Goal: Transaction & Acquisition: Purchase product/service

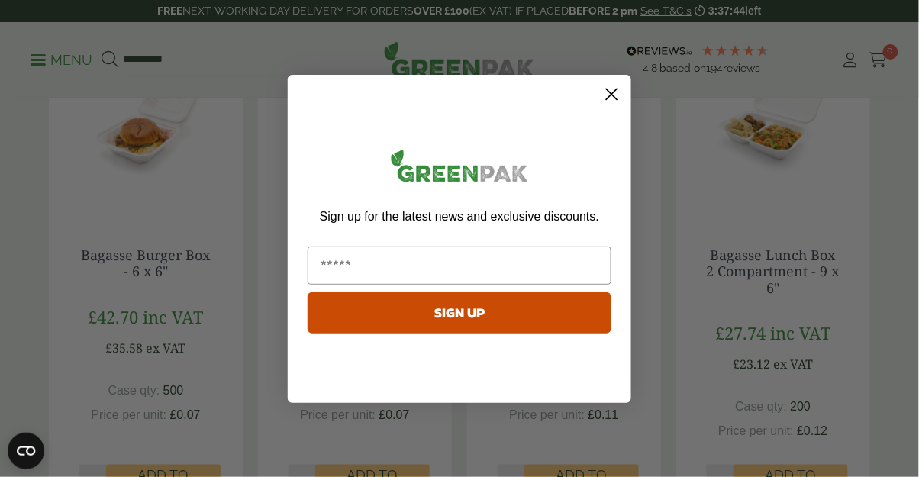
scroll to position [336, 0]
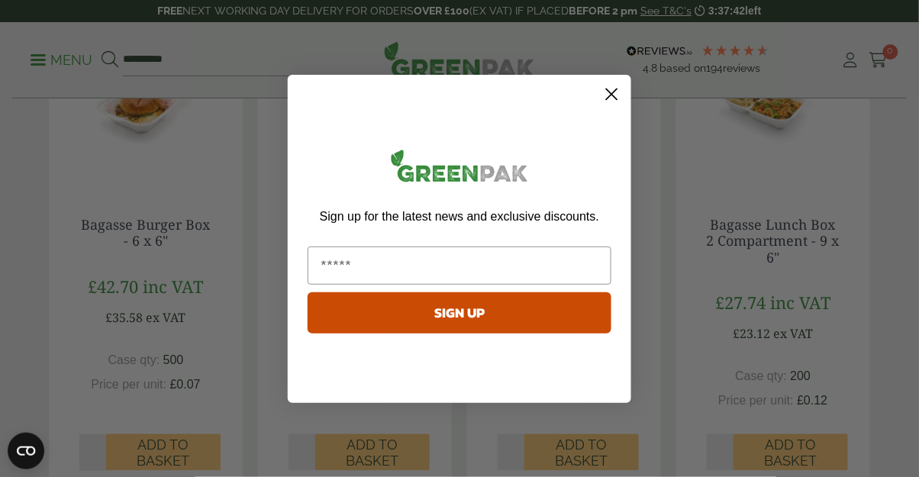
click at [618, 92] on circle "Close dialog" at bounding box center [611, 93] width 25 height 25
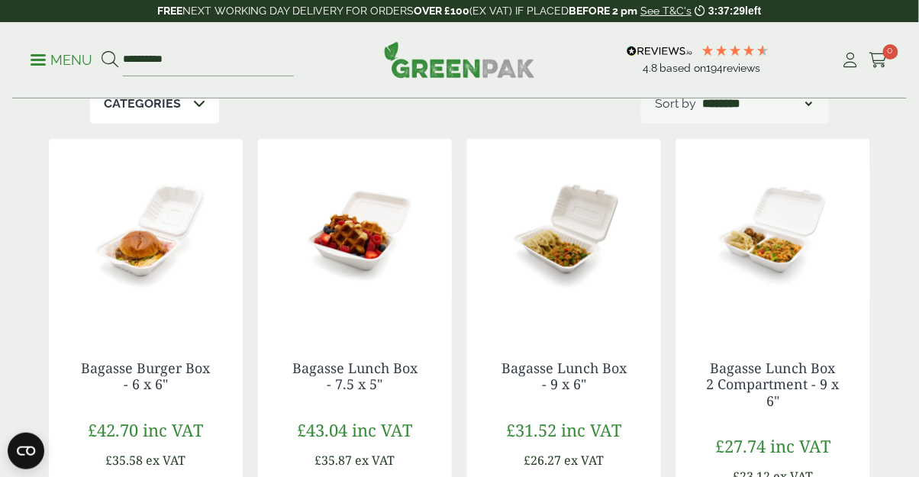
scroll to position [122, 0]
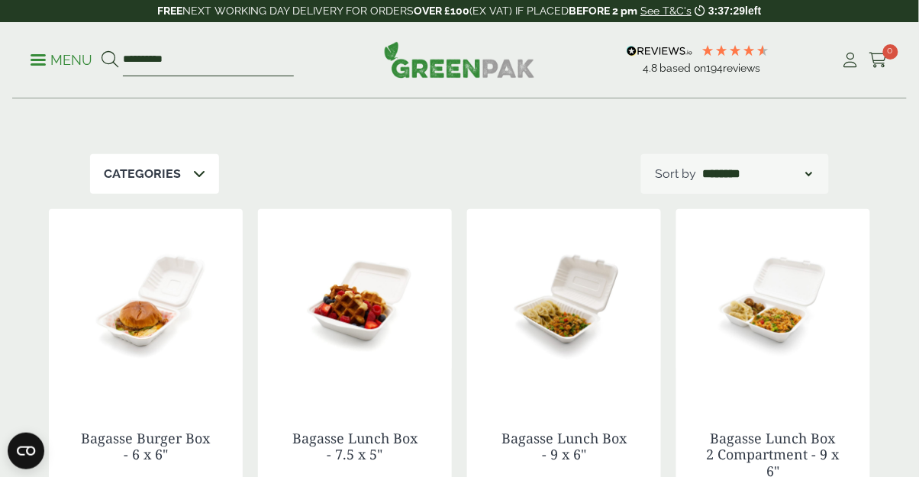
click at [202, 62] on input "**********" at bounding box center [208, 60] width 171 height 32
type input "*"
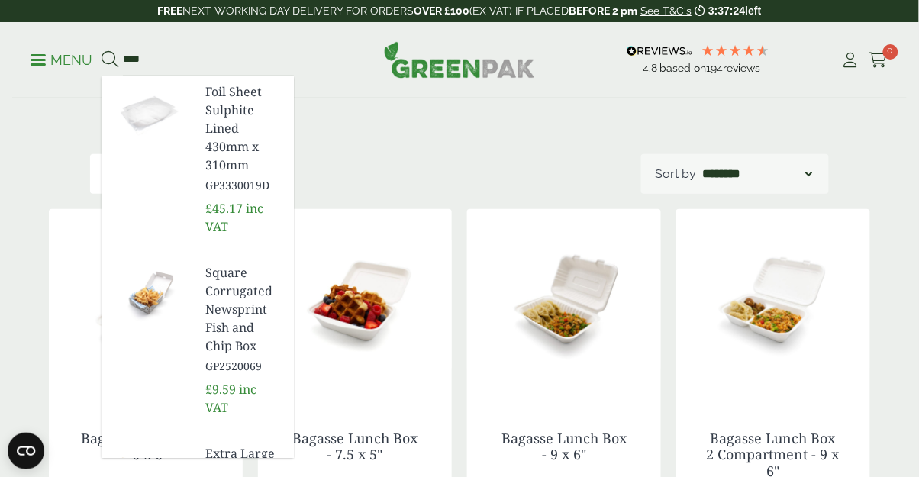
type input "****"
click at [102, 50] on button at bounding box center [110, 60] width 17 height 20
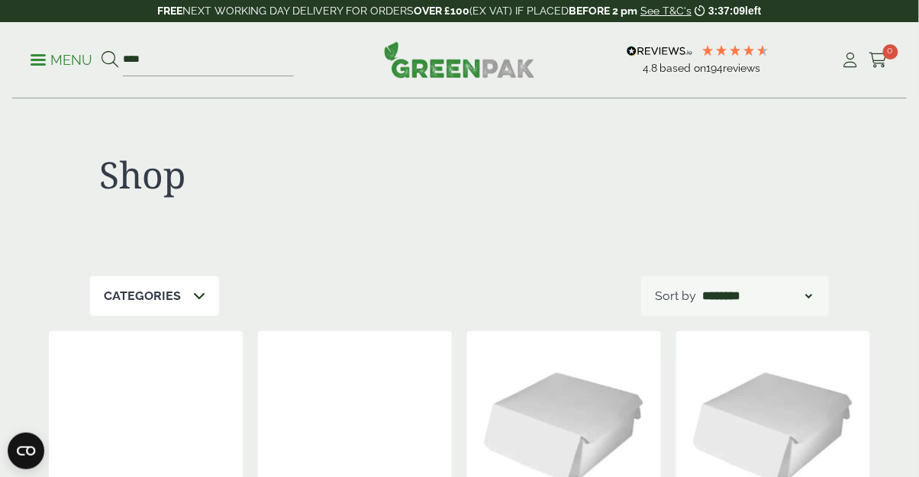
click at [802, 302] on select "**********" at bounding box center [757, 296] width 116 height 18
click at [501, 255] on div "Shop" at bounding box center [459, 187] width 739 height 177
click at [188, 55] on input "****" at bounding box center [208, 60] width 171 height 32
type input "*"
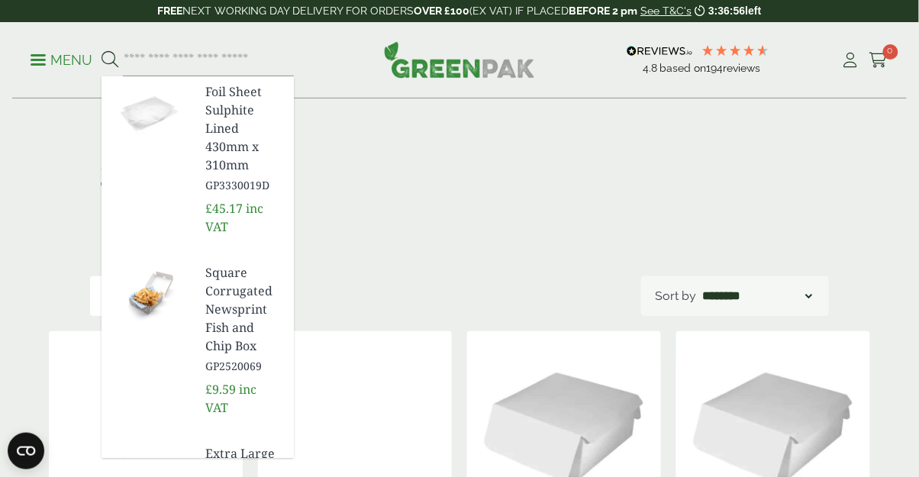
click at [845, 59] on icon at bounding box center [850, 60] width 19 height 15
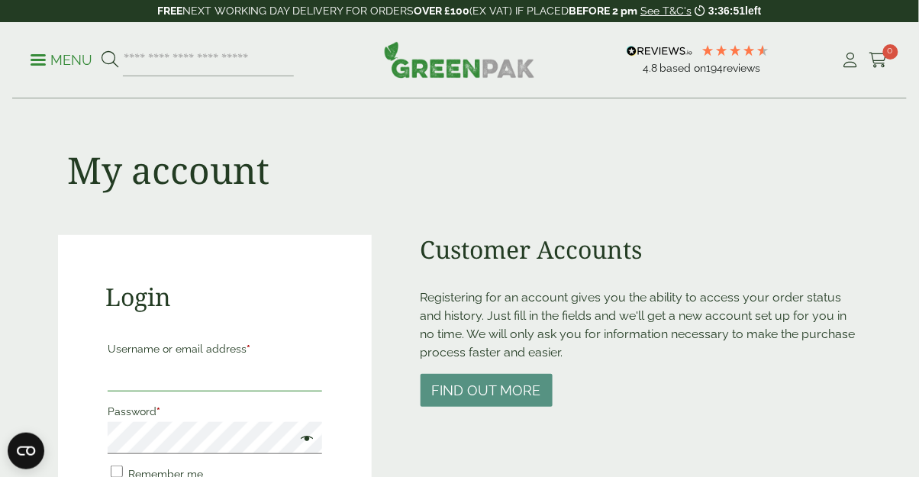
click at [171, 379] on input "Username or email address *" at bounding box center [215, 376] width 215 height 32
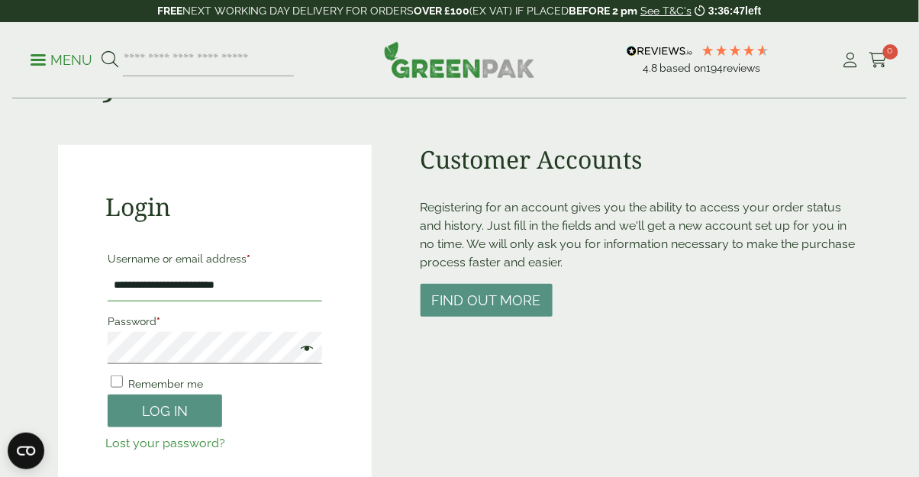
scroll to position [107, 0]
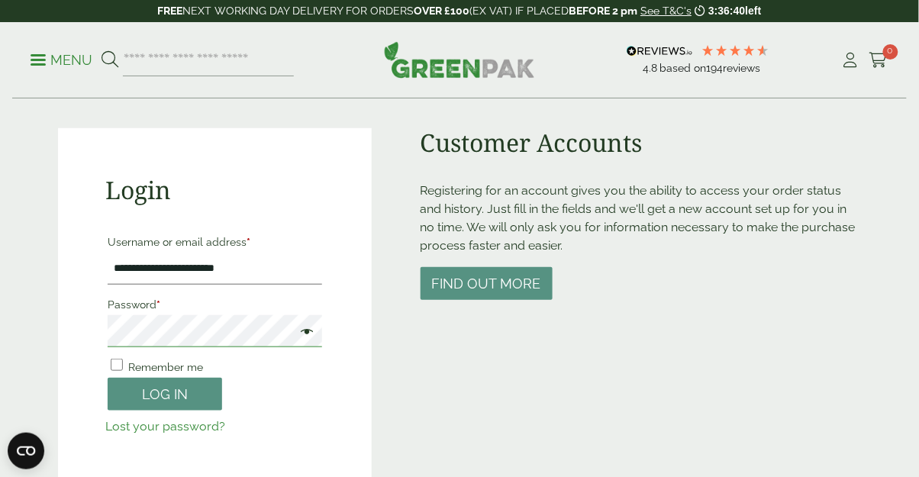
click at [108, 378] on button "Log in" at bounding box center [165, 394] width 115 height 33
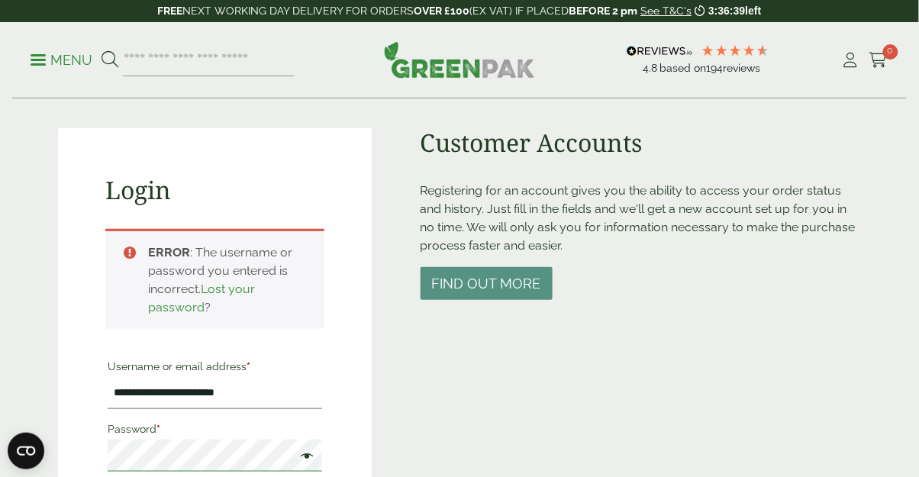
scroll to position [299, 0]
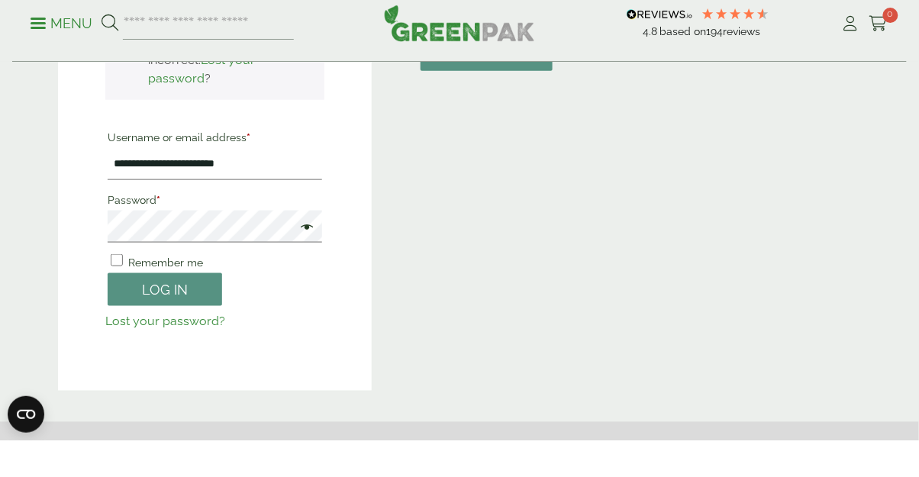
click at [312, 268] on span at bounding box center [304, 265] width 20 height 18
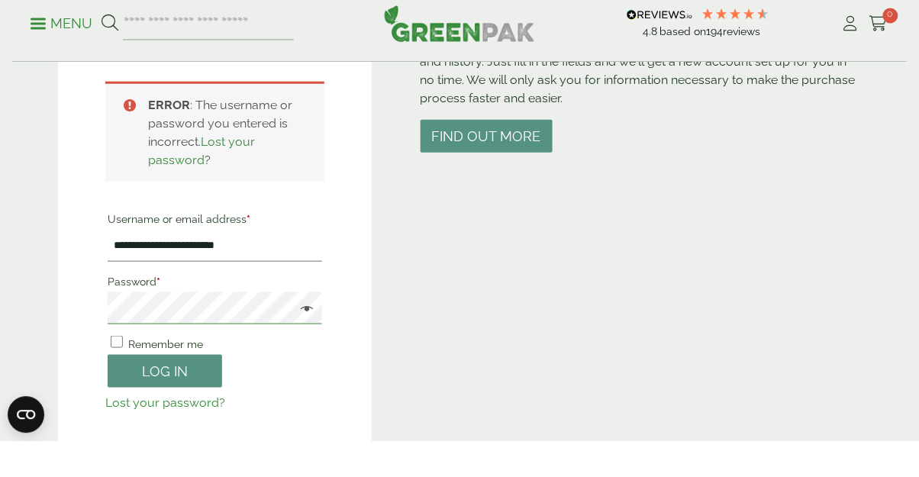
scroll to position [226, 0]
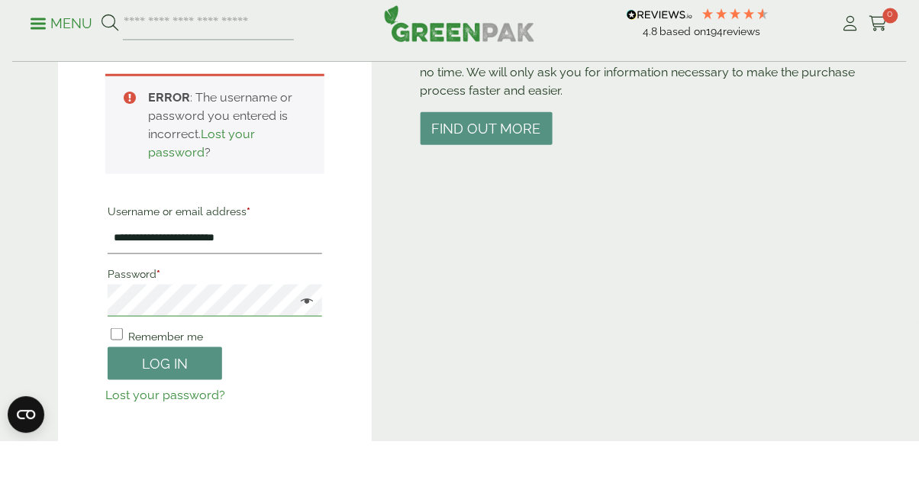
click at [108, 383] on button "Log in" at bounding box center [165, 399] width 115 height 33
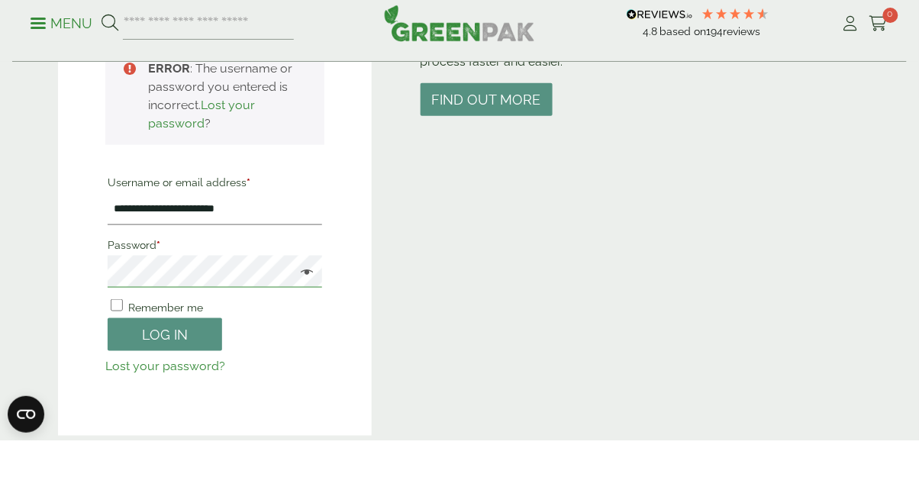
scroll to position [257, 0]
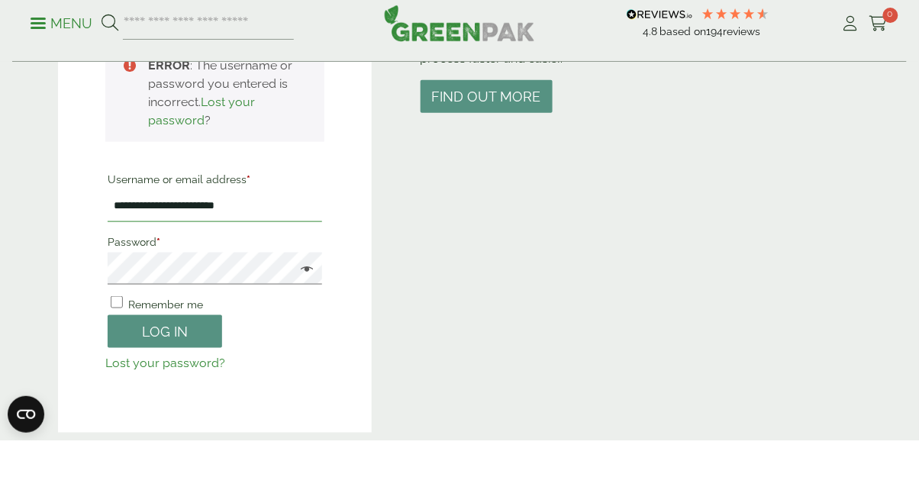
click at [281, 240] on input "**********" at bounding box center [215, 243] width 215 height 32
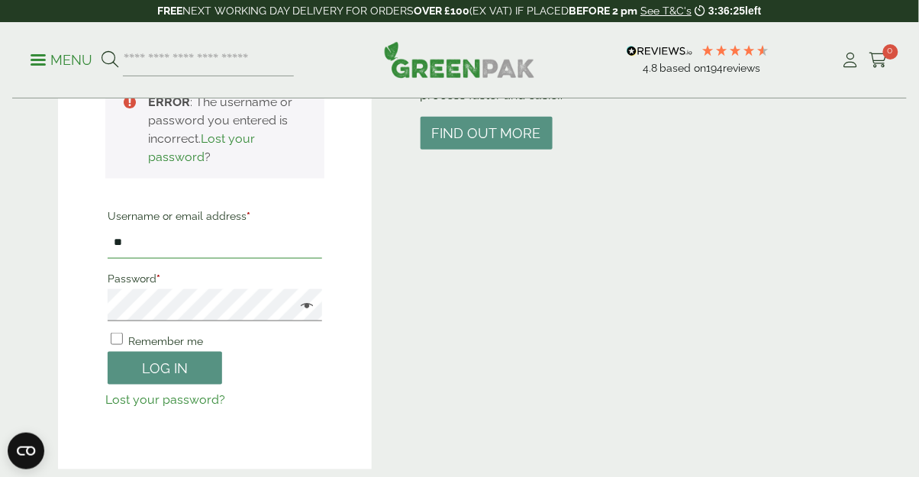
type input "*"
type input "**********"
click at [165, 380] on button "Log in" at bounding box center [165, 368] width 115 height 33
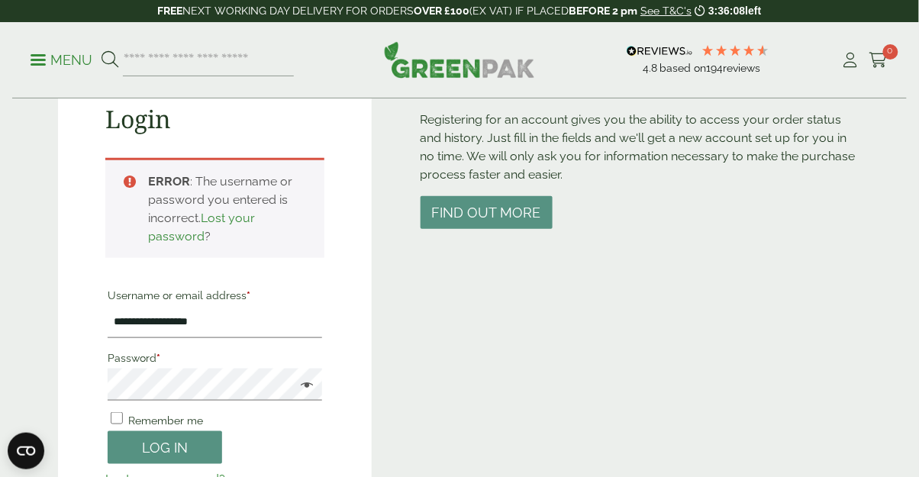
scroll to position [178, 0]
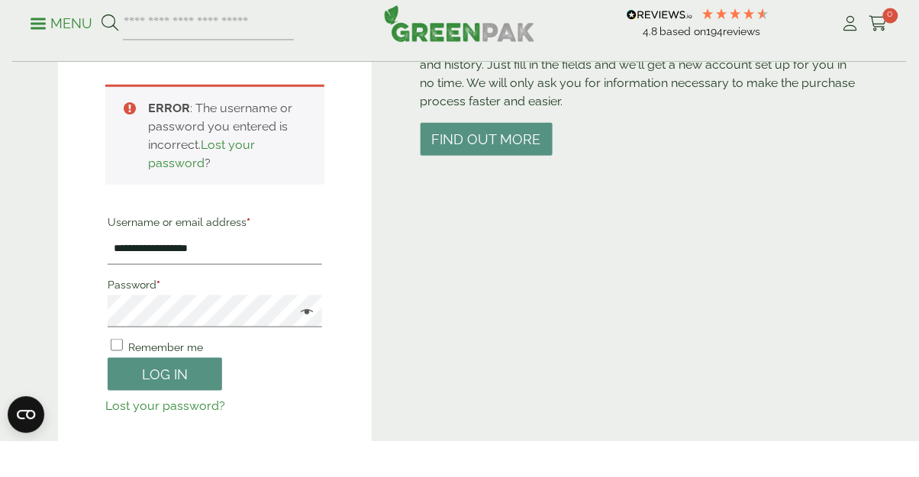
click at [160, 413] on button "Log in" at bounding box center [165, 410] width 115 height 33
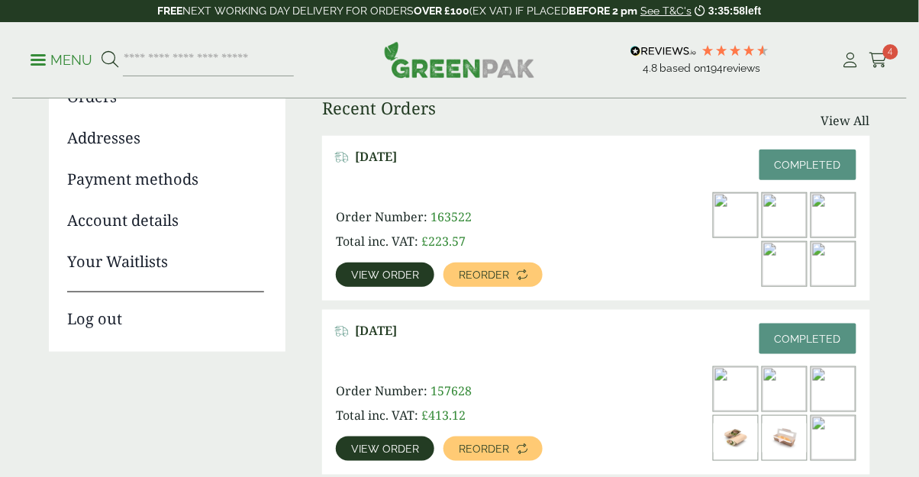
scroll to position [200, 0]
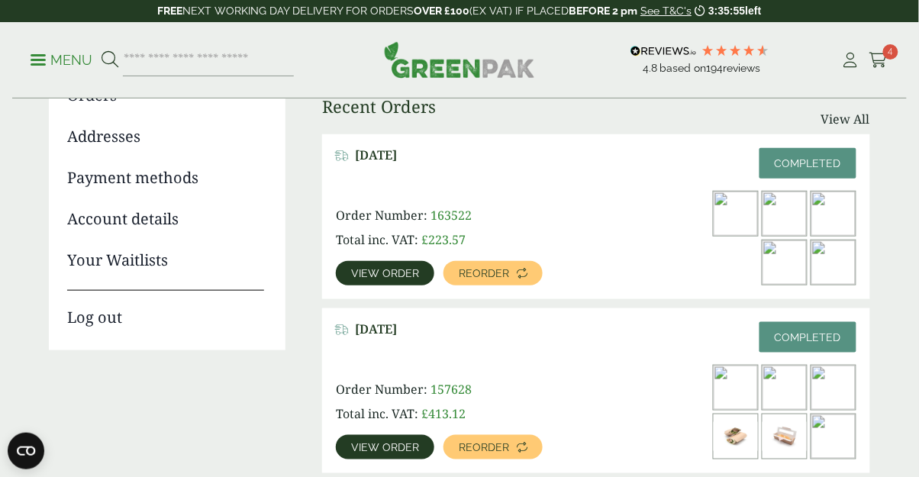
click at [844, 273] on img at bounding box center [833, 262] width 44 height 44
click at [831, 269] on img at bounding box center [833, 262] width 44 height 44
click at [827, 269] on img at bounding box center [833, 262] width 44 height 44
click at [837, 263] on img at bounding box center [833, 262] width 44 height 44
click at [375, 274] on span "View order" at bounding box center [385, 273] width 68 height 11
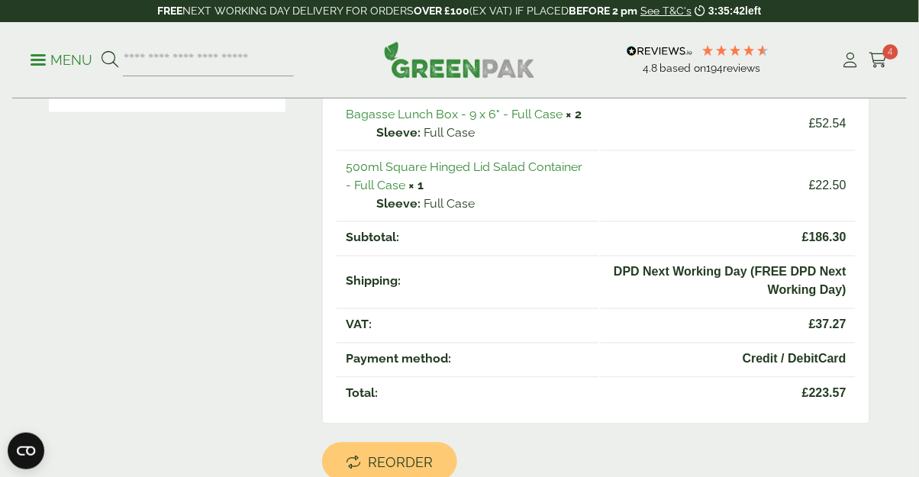
scroll to position [439, 0]
click at [531, 169] on link "500ml Square Hinged Lid Salad Container - Full Case" at bounding box center [464, 175] width 237 height 33
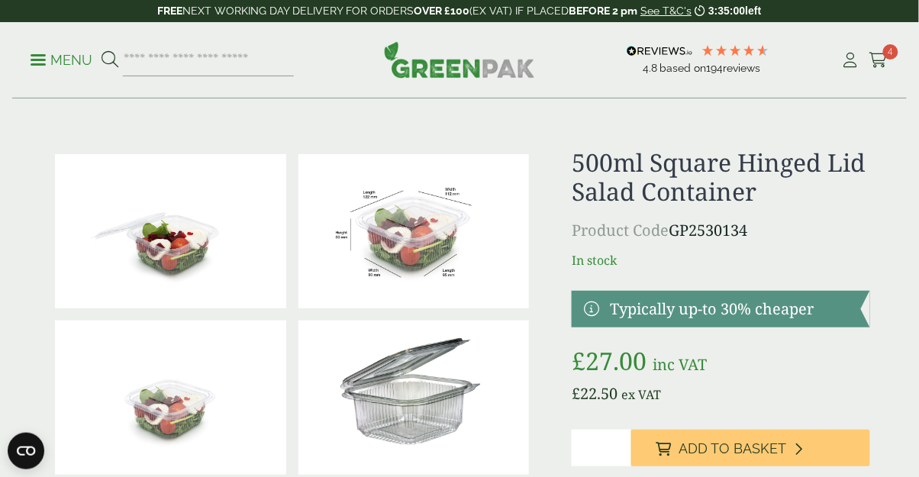
click at [713, 450] on span "Add to Basket" at bounding box center [733, 448] width 108 height 17
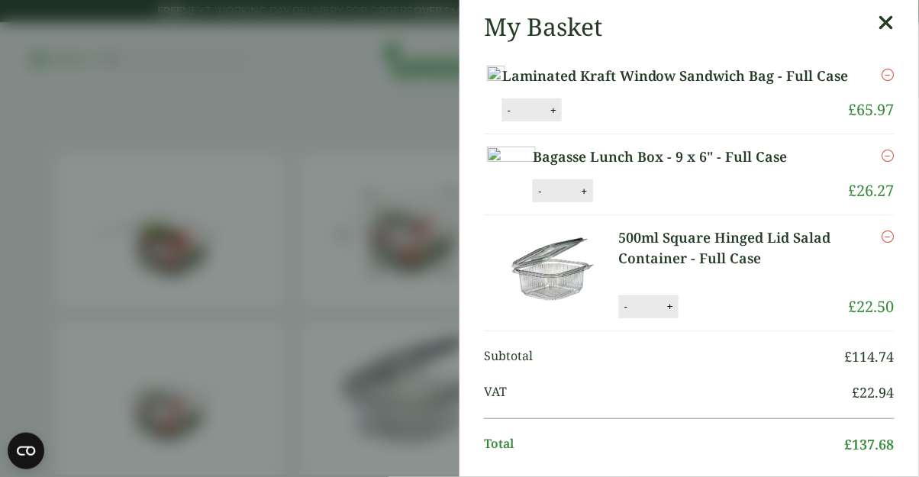
click at [885, 27] on icon at bounding box center [887, 22] width 16 height 21
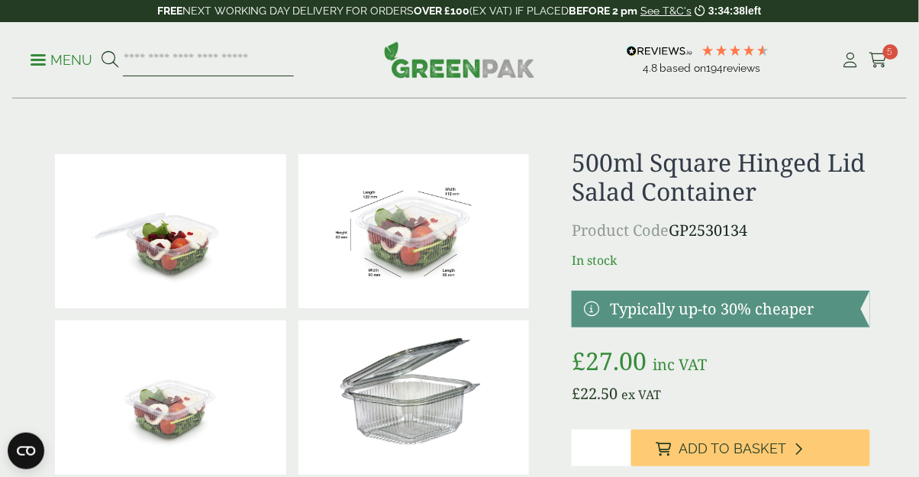
click at [193, 60] on input "search" at bounding box center [208, 60] width 171 height 32
type input "**********"
click at [220, 446] on img at bounding box center [170, 398] width 231 height 154
click at [226, 61] on input "**********" at bounding box center [208, 60] width 171 height 32
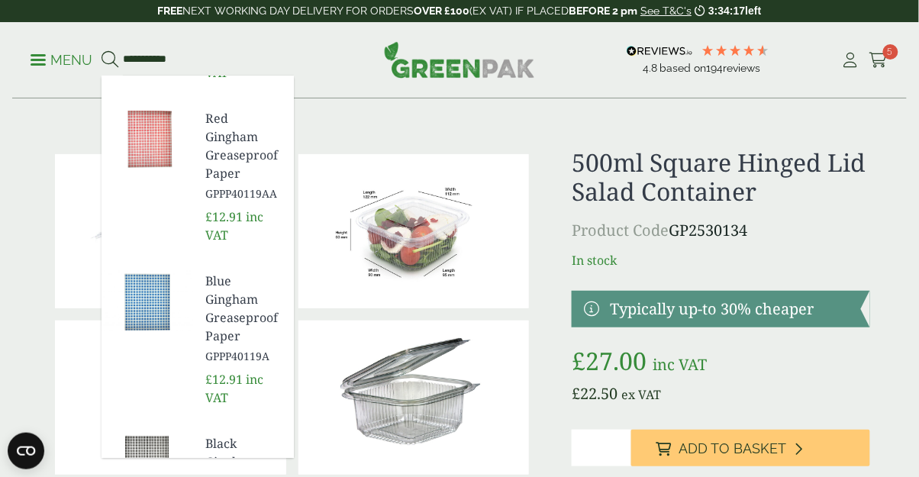
scroll to position [158, 0]
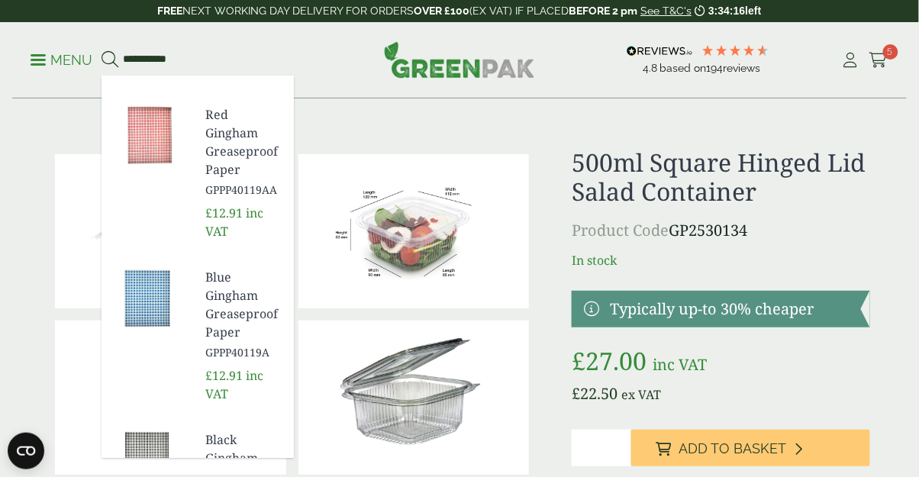
click at [164, 292] on img at bounding box center [148, 298] width 92 height 73
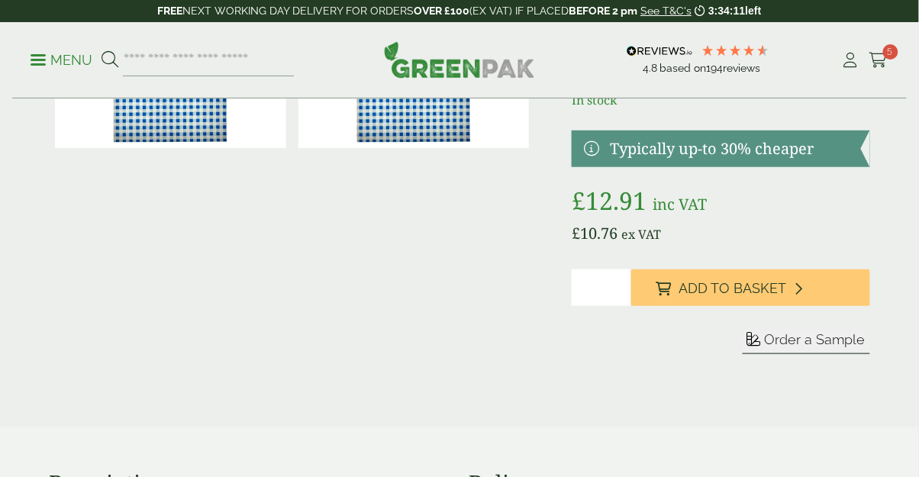
scroll to position [191, 0]
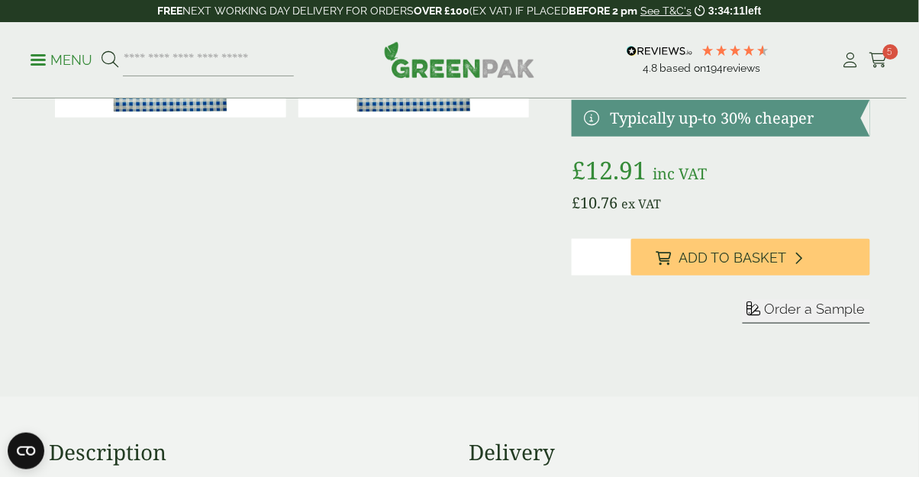
click at [606, 261] on input "*" at bounding box center [602, 257] width 60 height 37
type input "*"
click at [715, 253] on span "Add to Basket" at bounding box center [733, 258] width 108 height 17
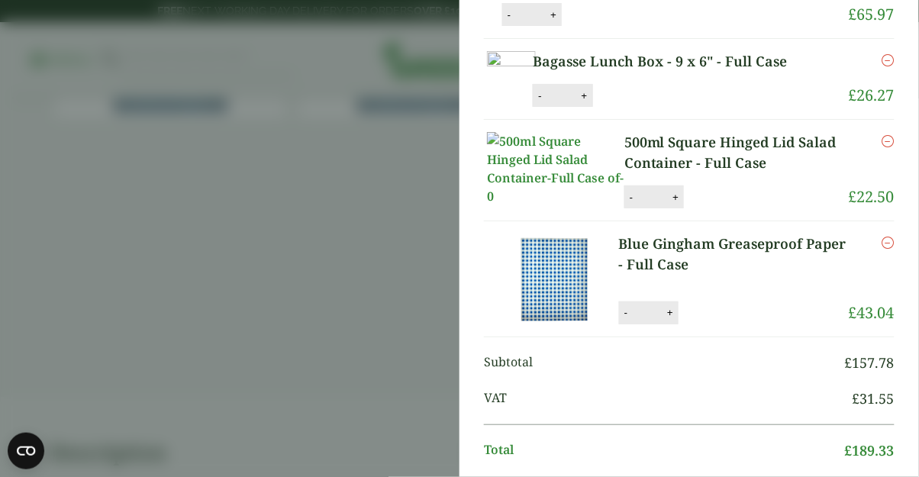
scroll to position [0, 0]
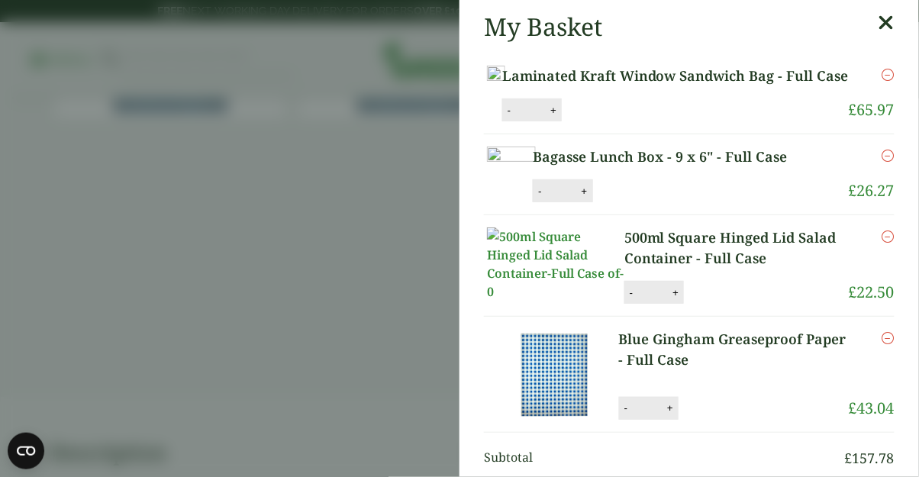
click at [892, 31] on icon at bounding box center [887, 22] width 16 height 21
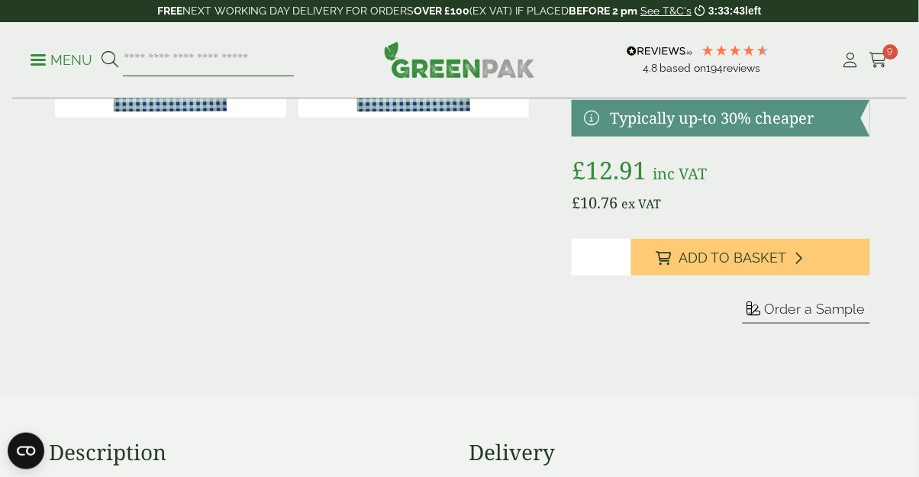
click at [217, 57] on input "search" at bounding box center [208, 60] width 171 height 32
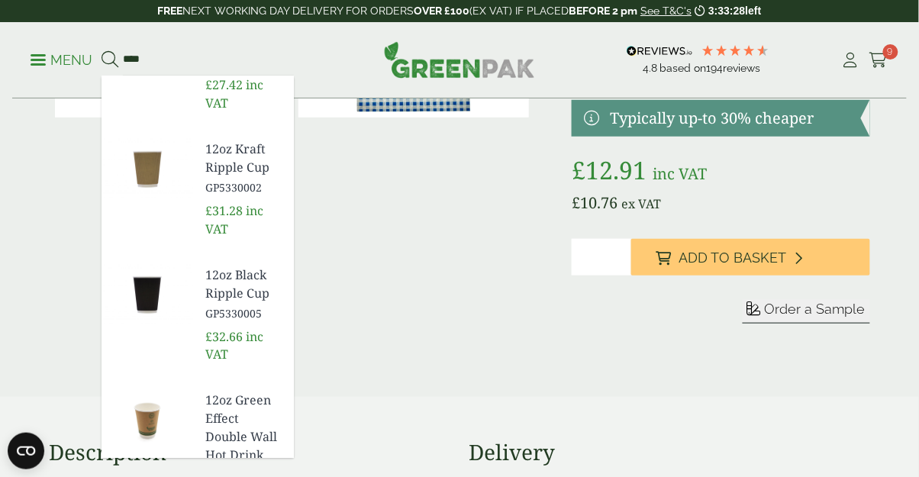
scroll to position [385, 0]
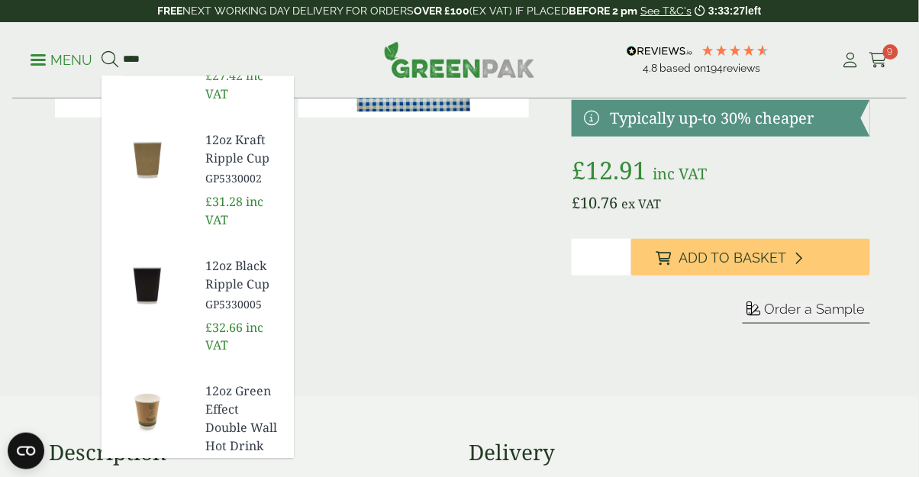
type input "****"
click at [235, 156] on span "12oz Kraft Ripple Cup" at bounding box center [243, 149] width 76 height 37
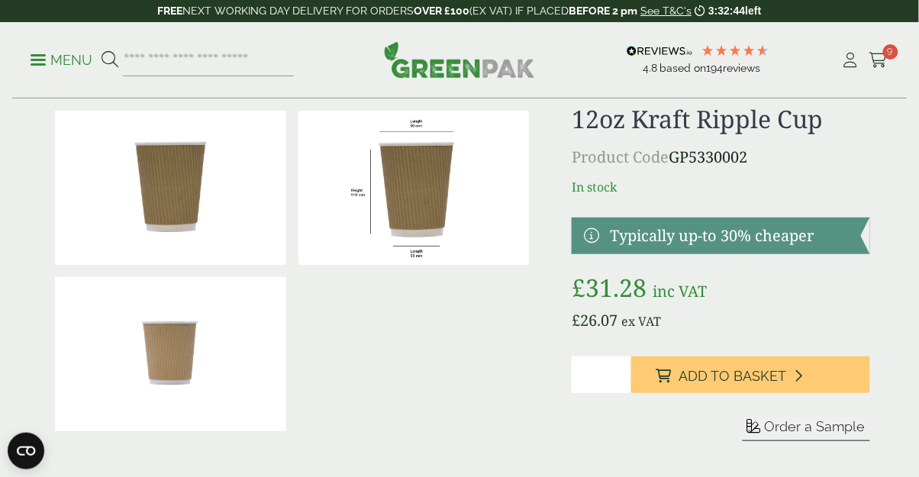
scroll to position [37, 0]
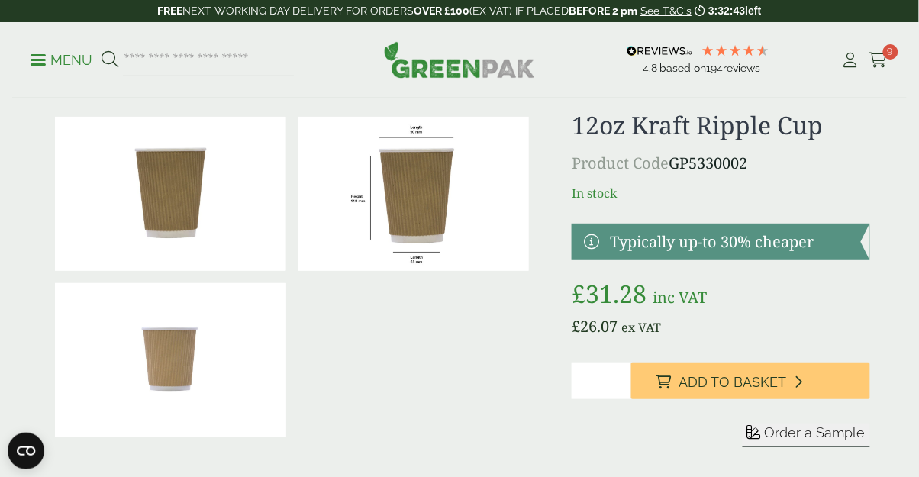
click at [722, 376] on span "Add to Basket" at bounding box center [733, 382] width 108 height 17
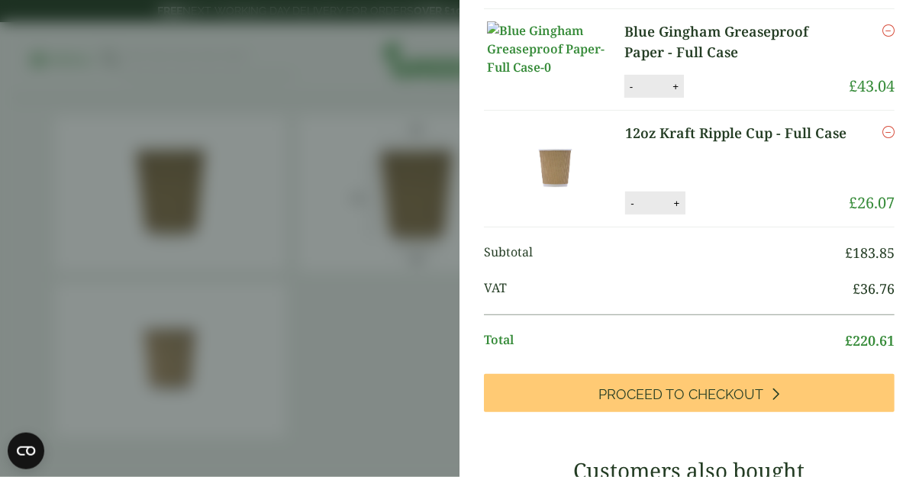
scroll to position [385, 0]
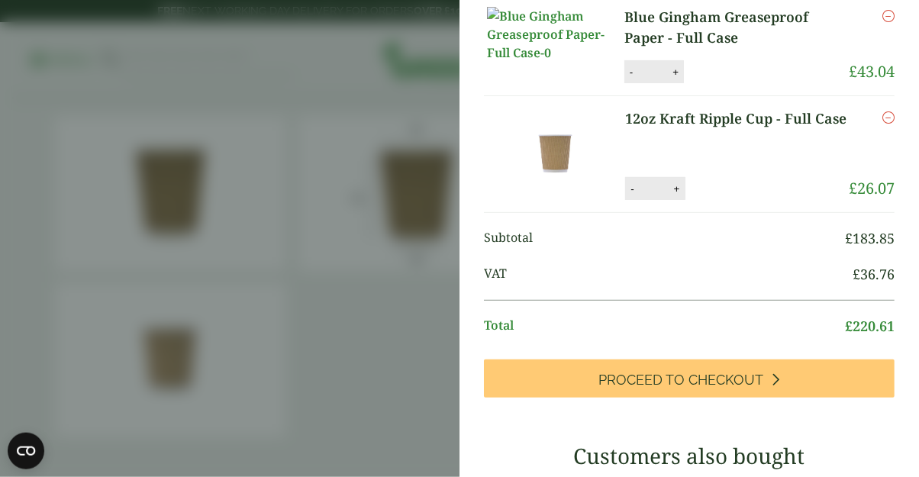
click at [713, 129] on link "12oz Kraft Ripple Cup - Full Case" at bounding box center [736, 118] width 222 height 21
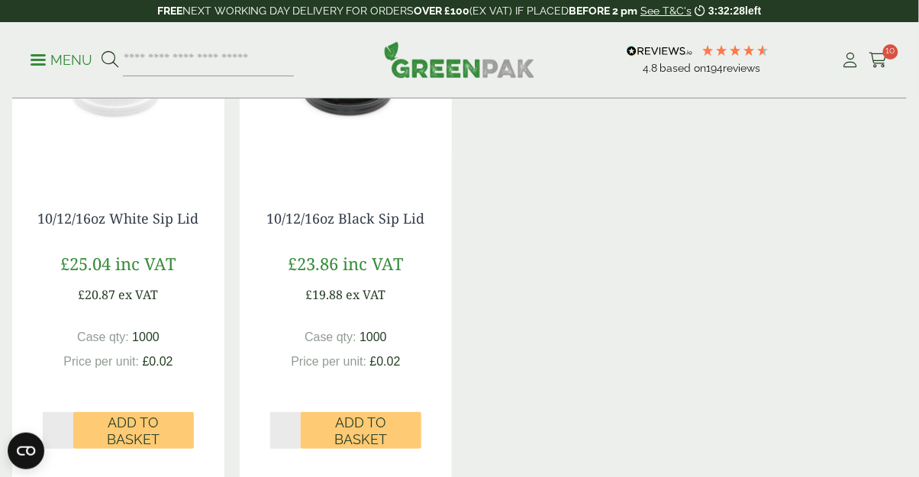
scroll to position [1171, 0]
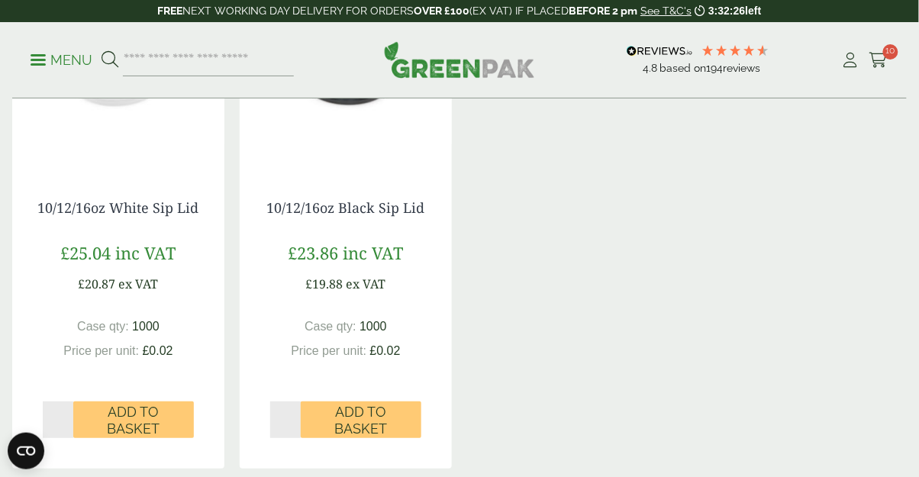
click at [374, 416] on span "Add to Basket" at bounding box center [360, 420] width 99 height 33
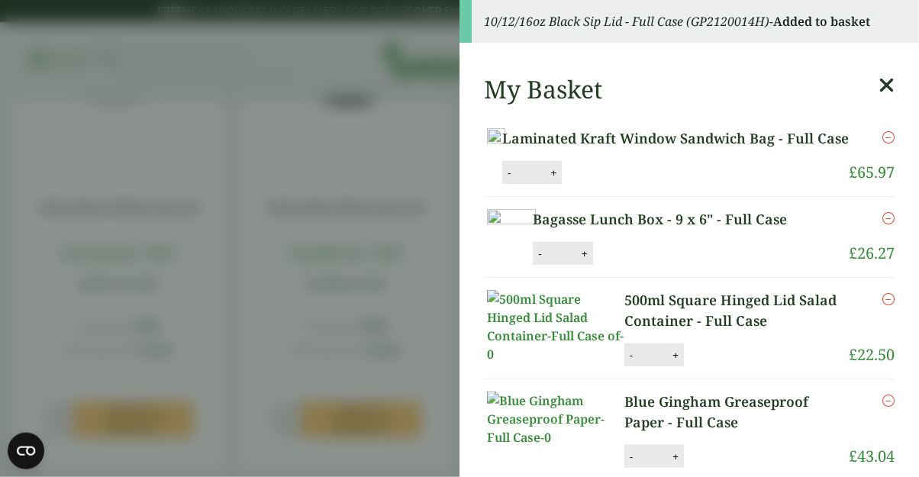
click at [884, 82] on icon at bounding box center [887, 85] width 16 height 21
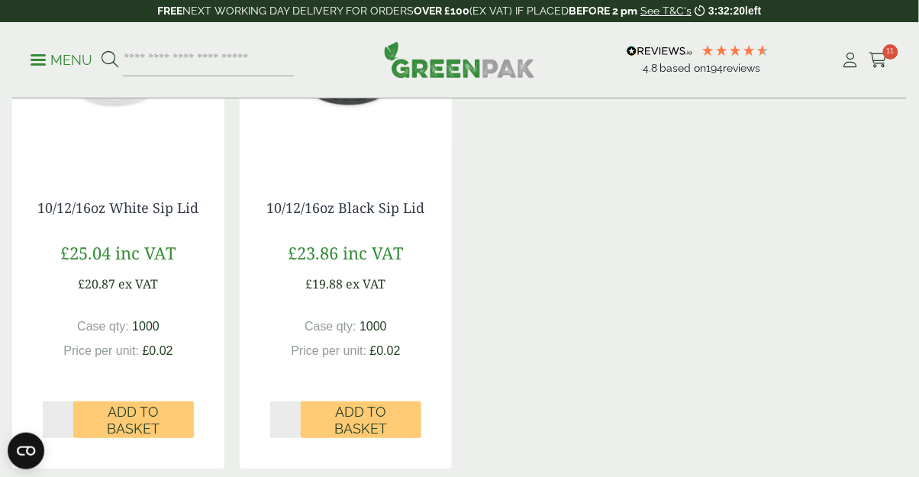
click at [356, 208] on link "10/12/16oz Black Sip Lid" at bounding box center [346, 207] width 158 height 18
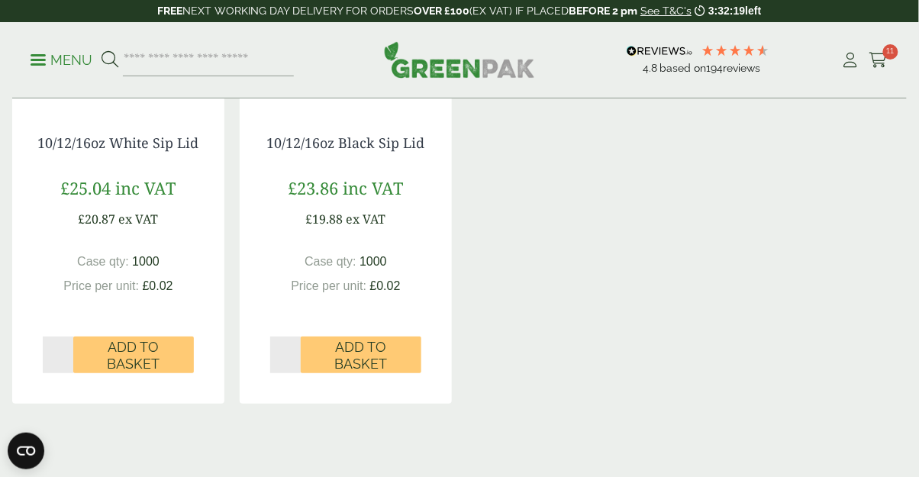
scroll to position [1244, 0]
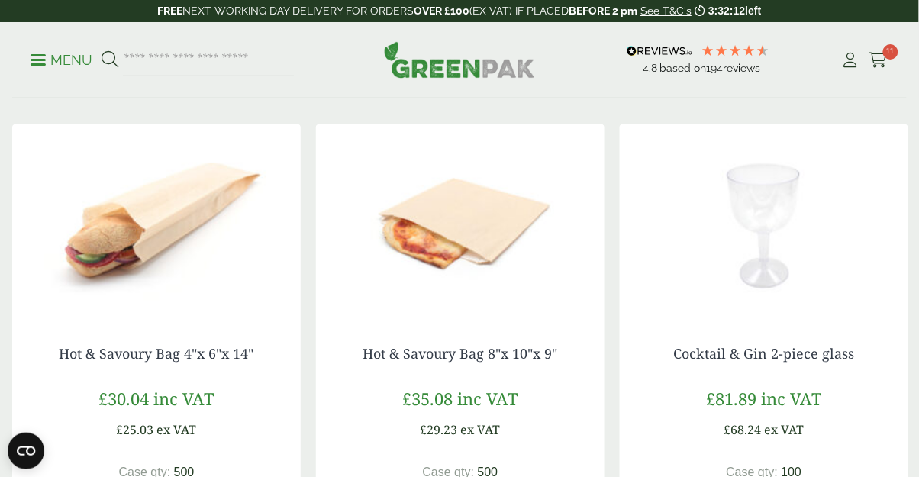
scroll to position [1076, 0]
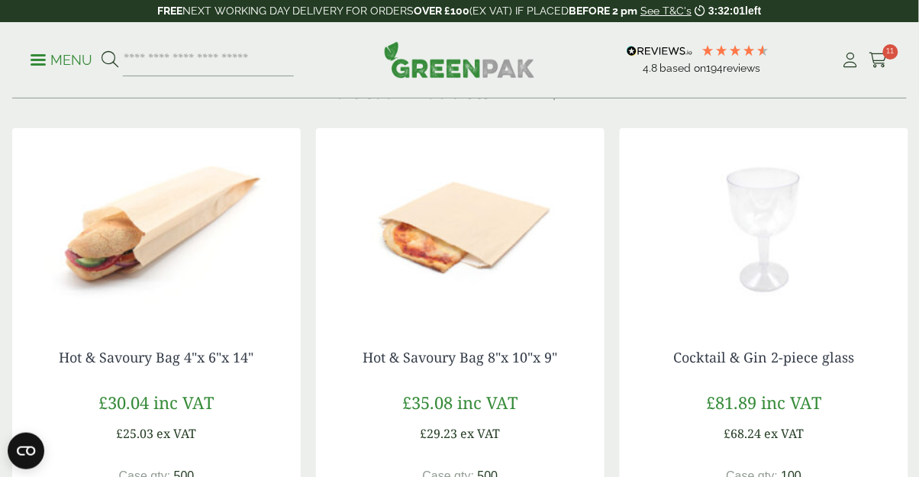
click at [502, 362] on link "Hot & Savoury Bag 8"x 10"x 9"" at bounding box center [460, 357] width 195 height 18
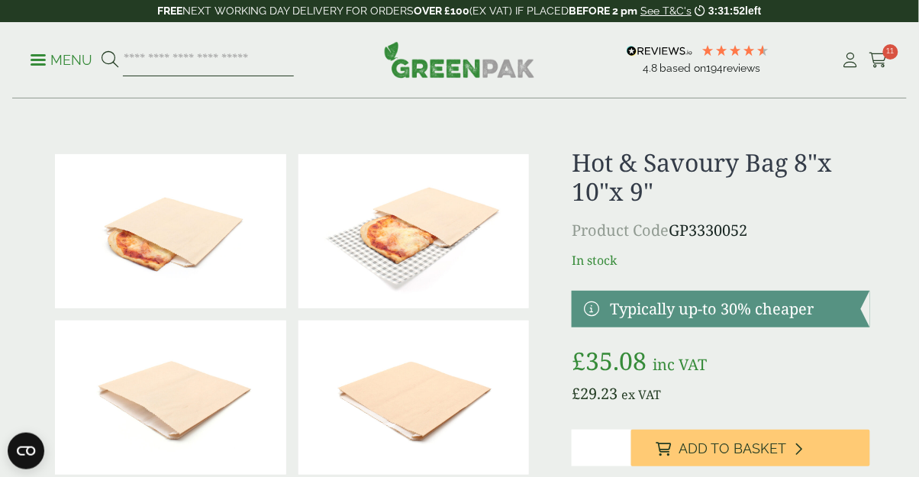
click at [179, 53] on input "search" at bounding box center [208, 60] width 171 height 32
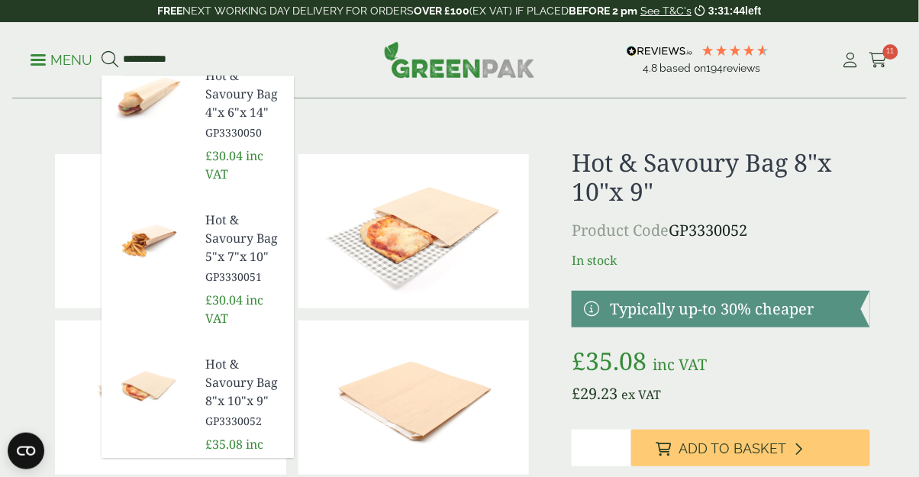
scroll to position [35, 0]
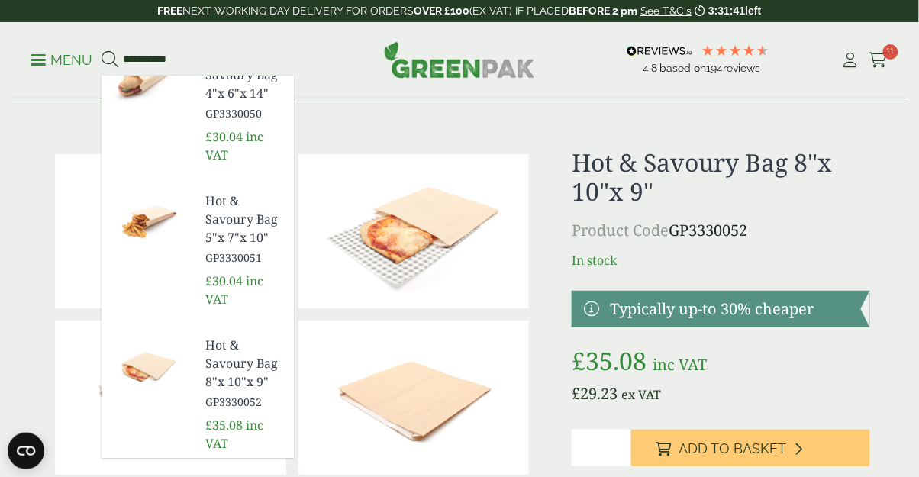
type input "**********"
click at [102, 50] on button at bounding box center [110, 60] width 17 height 20
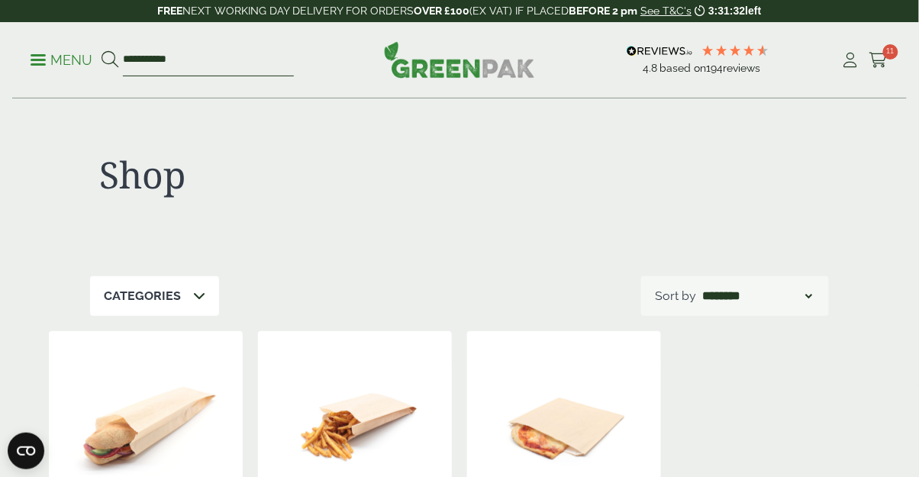
click at [211, 53] on input "**********" at bounding box center [208, 60] width 171 height 32
type input "*"
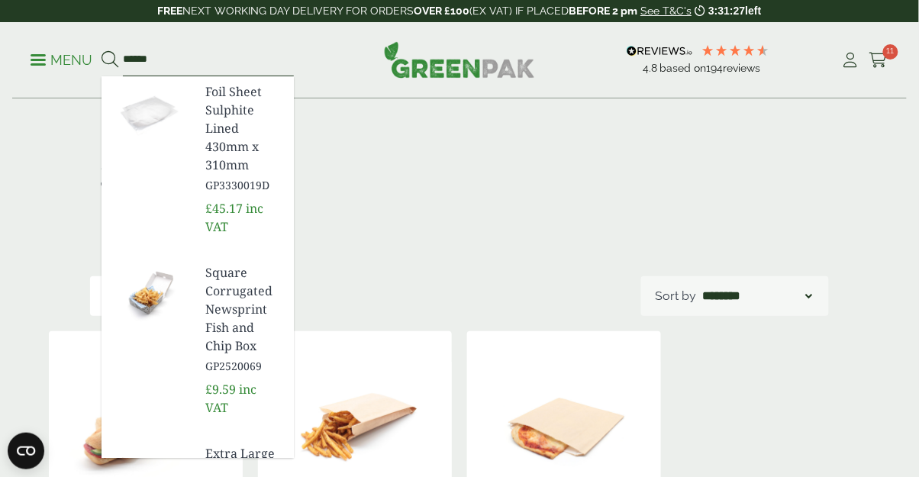
type input "******"
click at [102, 50] on button at bounding box center [110, 60] width 17 height 20
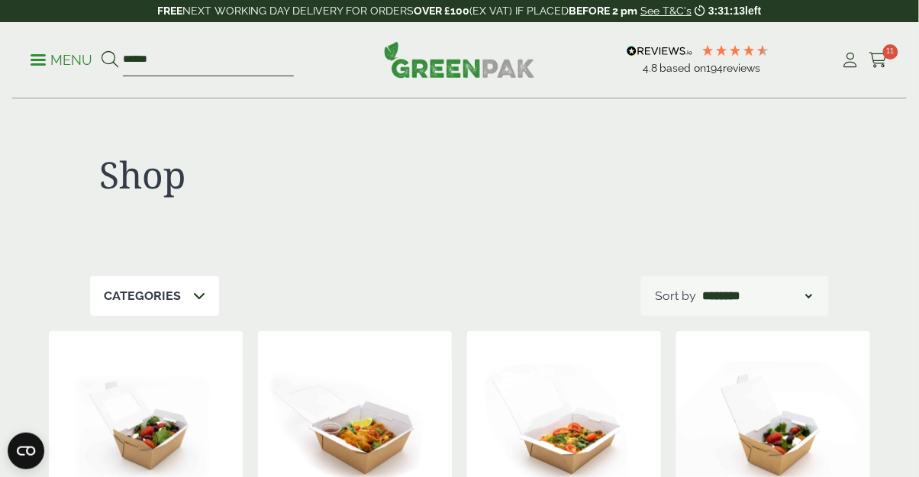
click at [186, 61] on input "******" at bounding box center [208, 60] width 171 height 32
type input "*"
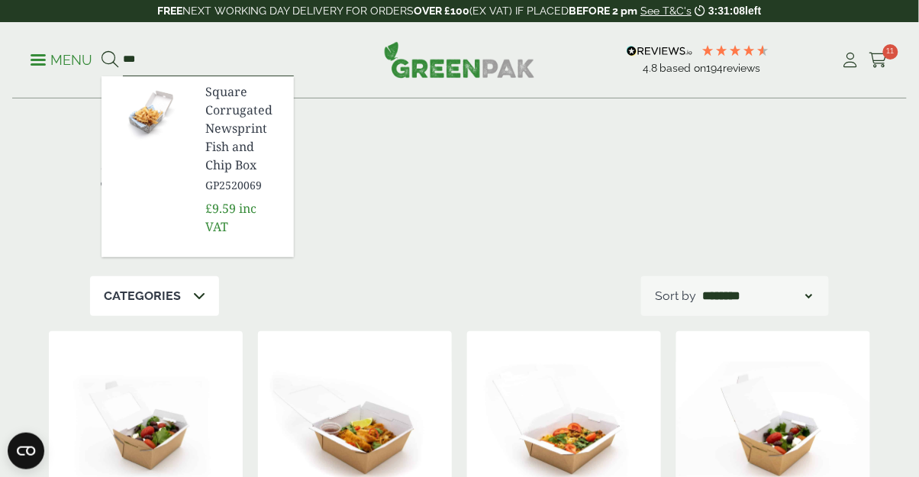
type input "***"
click at [102, 50] on button at bounding box center [110, 60] width 17 height 20
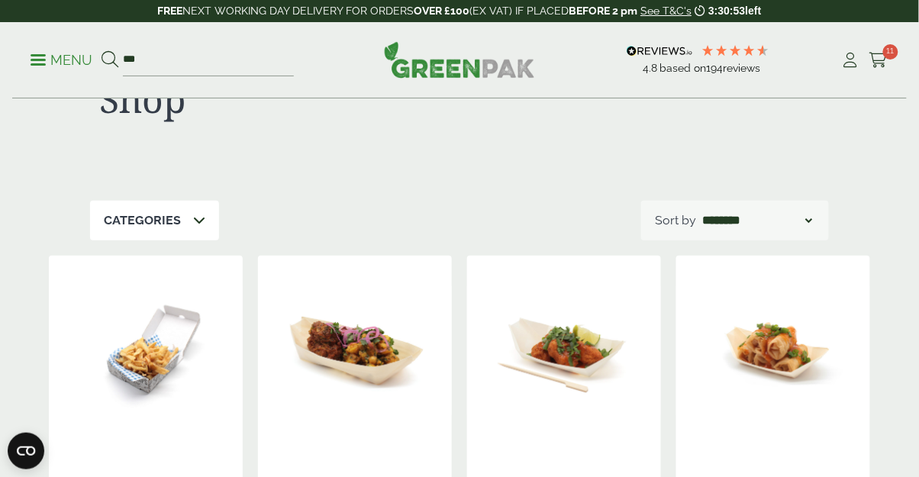
scroll to position [27, 0]
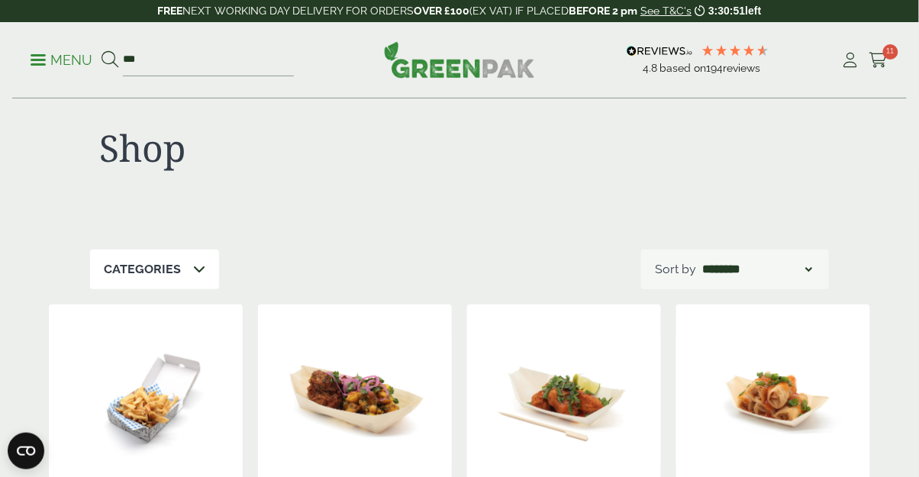
click at [883, 56] on icon at bounding box center [878, 60] width 19 height 15
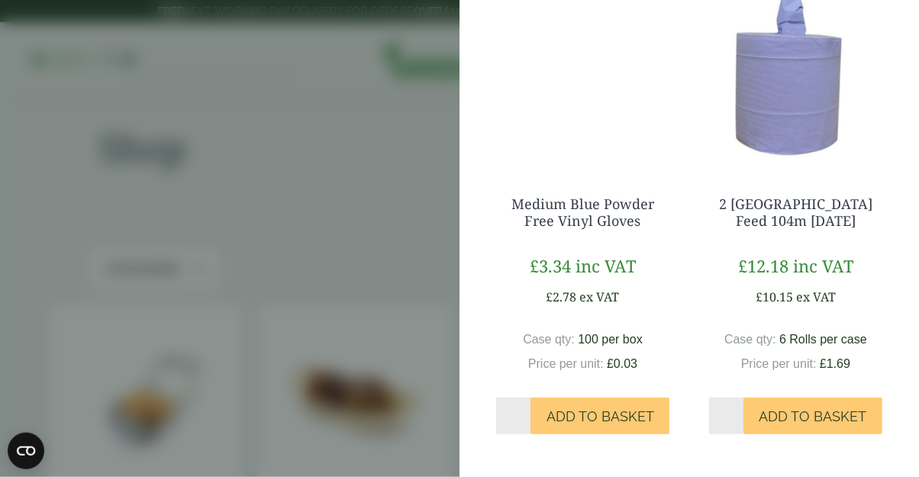
scroll to position [1034, 0]
click at [605, 421] on span "Add to Basket" at bounding box center [601, 416] width 108 height 17
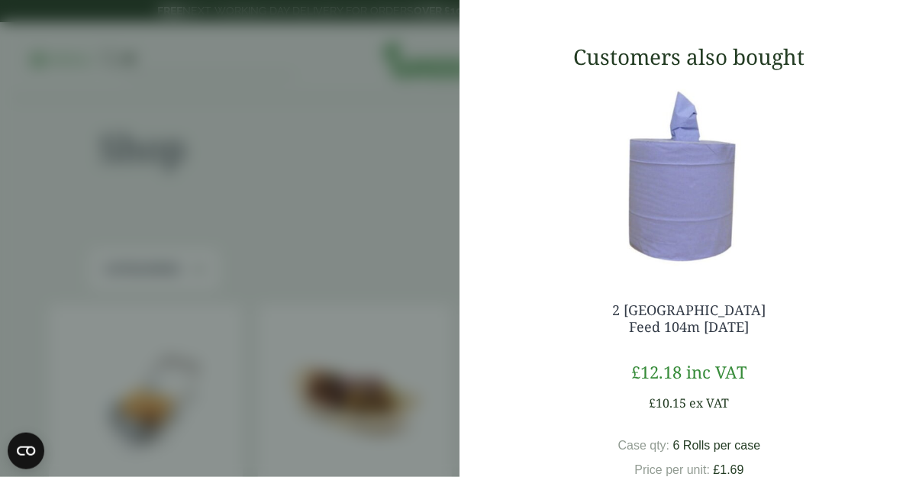
scroll to position [955, 0]
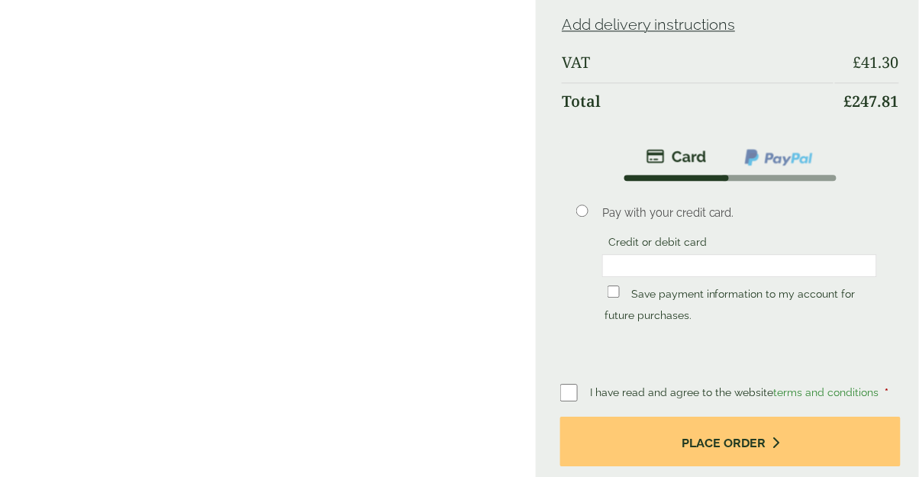
scroll to position [819, 0]
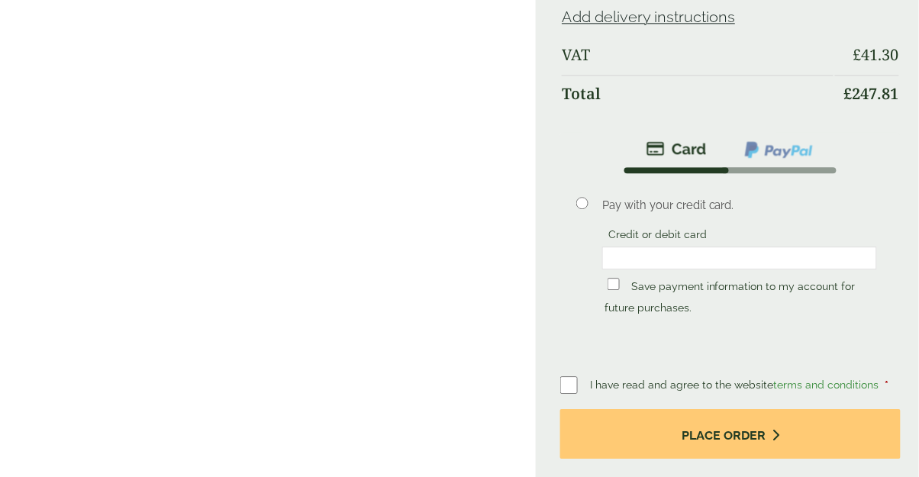
click at [764, 445] on button "Place order" at bounding box center [730, 434] width 340 height 50
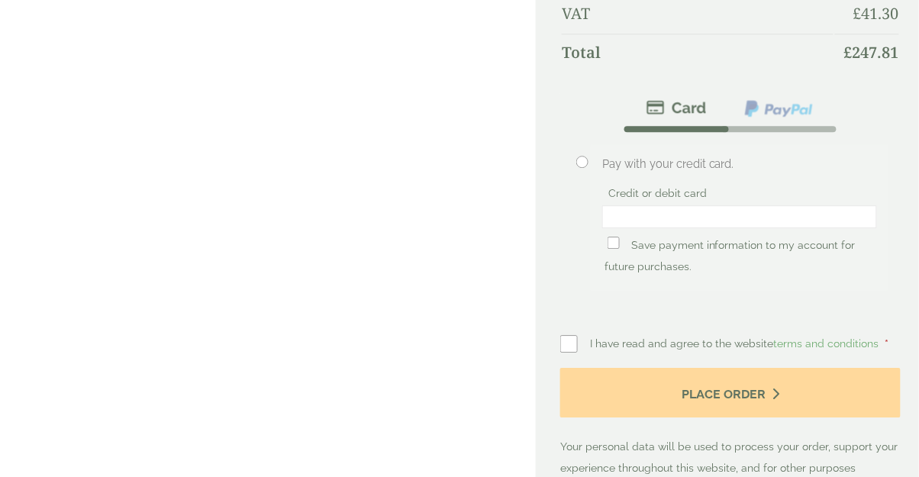
scroll to position [892, 0]
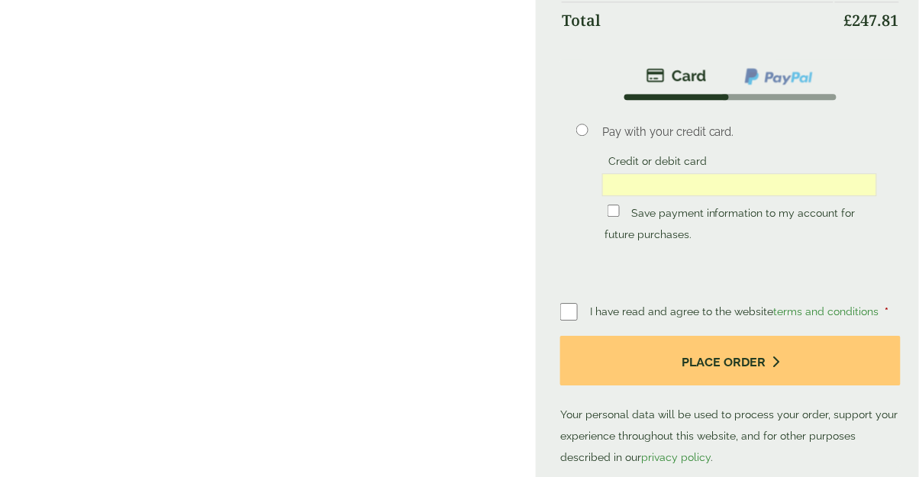
click at [725, 360] on button "Place order" at bounding box center [730, 361] width 340 height 50
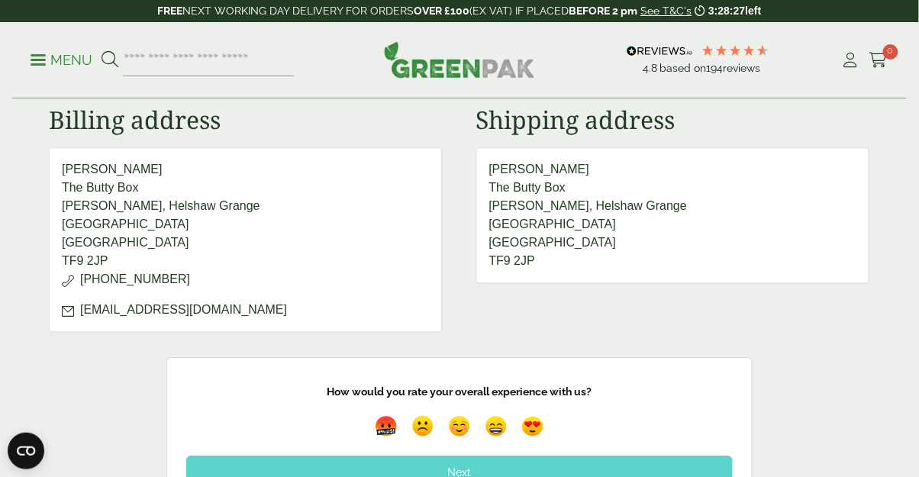
scroll to position [873, 0]
